Goal: Transaction & Acquisition: Obtain resource

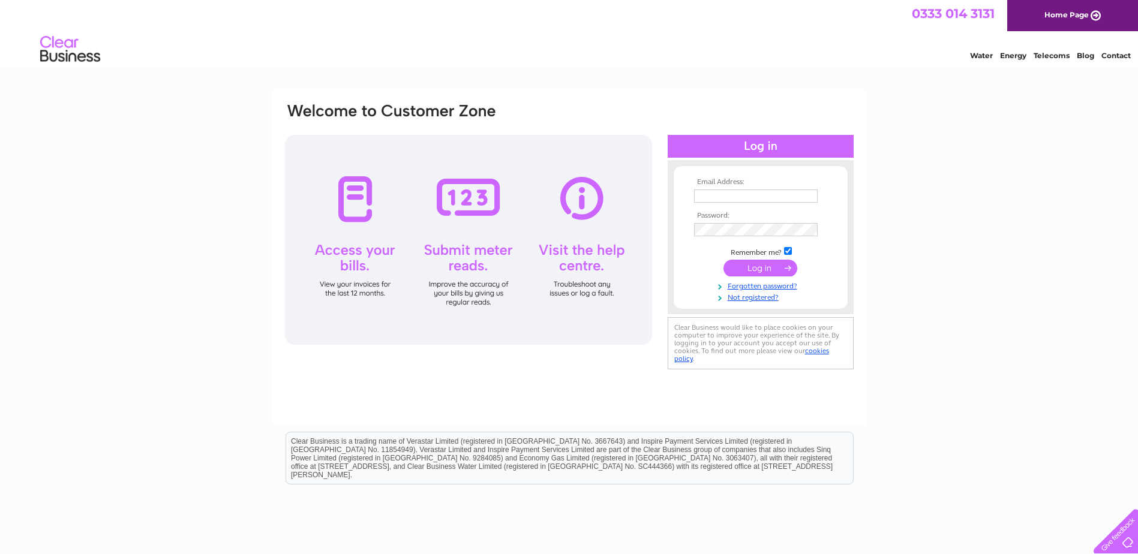
click at [726, 196] on input "text" at bounding box center [756, 196] width 124 height 13
type input "kim.smith@jee.co.uk"
click at [724, 261] on input "submit" at bounding box center [761, 269] width 74 height 17
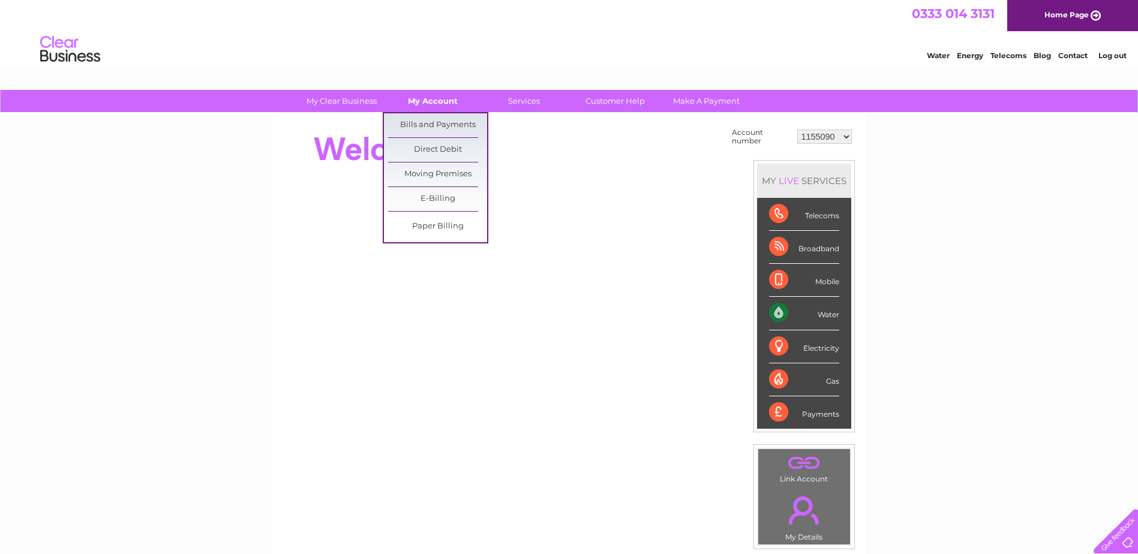
click at [419, 99] on link "My Account" at bounding box center [432, 101] width 99 height 22
click at [425, 124] on link "Bills and Payments" at bounding box center [437, 125] width 99 height 24
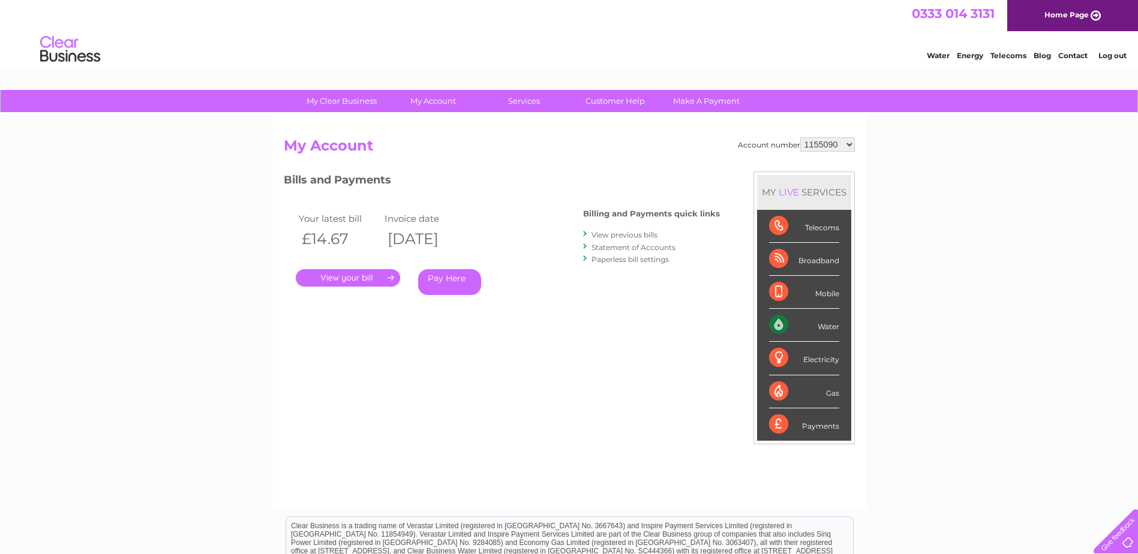
click at [355, 277] on link "." at bounding box center [348, 277] width 104 height 17
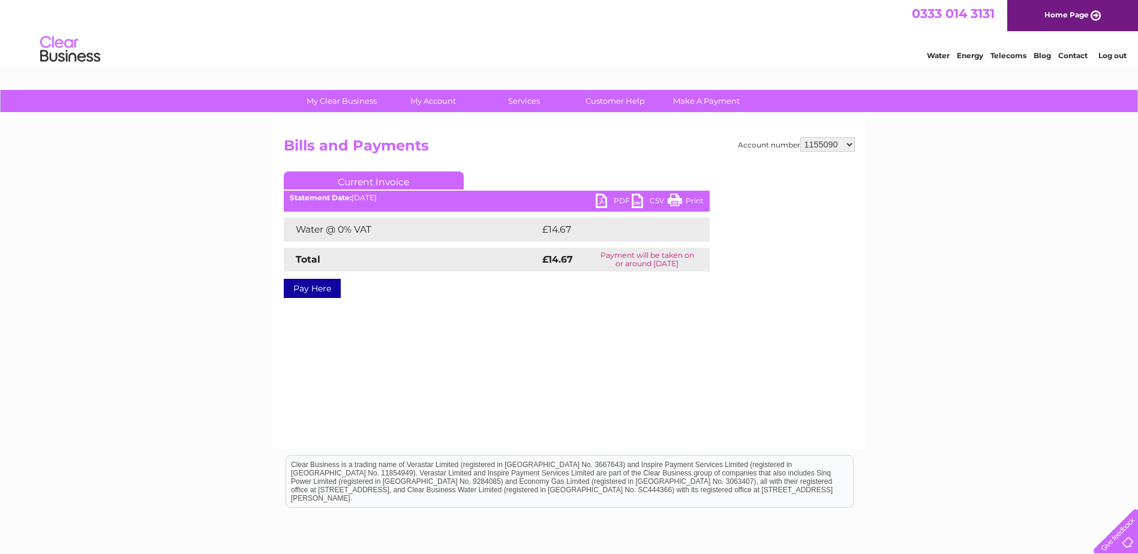
click at [607, 196] on link "PDF" at bounding box center [614, 202] width 36 height 17
click at [820, 146] on select "1155090 30290383" at bounding box center [827, 144] width 55 height 14
select select "30290383"
click at [800, 137] on select "1155090 30290383" at bounding box center [827, 144] width 55 height 14
click at [611, 202] on link "PDF" at bounding box center [614, 202] width 36 height 17
